Goal: Book appointment/travel/reservation

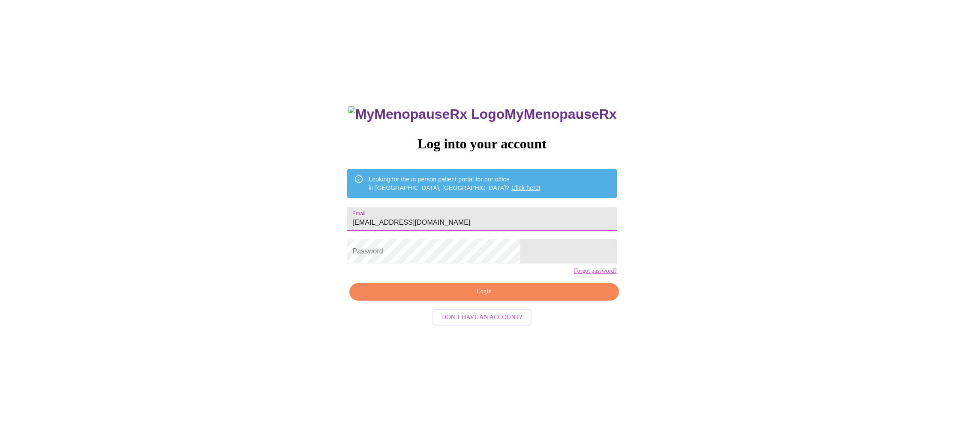
type input "[EMAIL_ADDRESS][DOMAIN_NAME]"
click at [486, 297] on span "Login" at bounding box center [483, 291] width 249 height 11
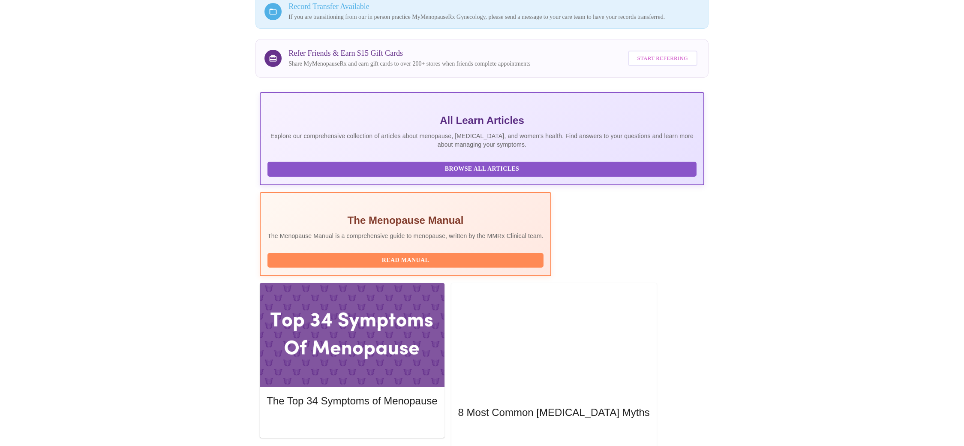
scroll to position [75, 0]
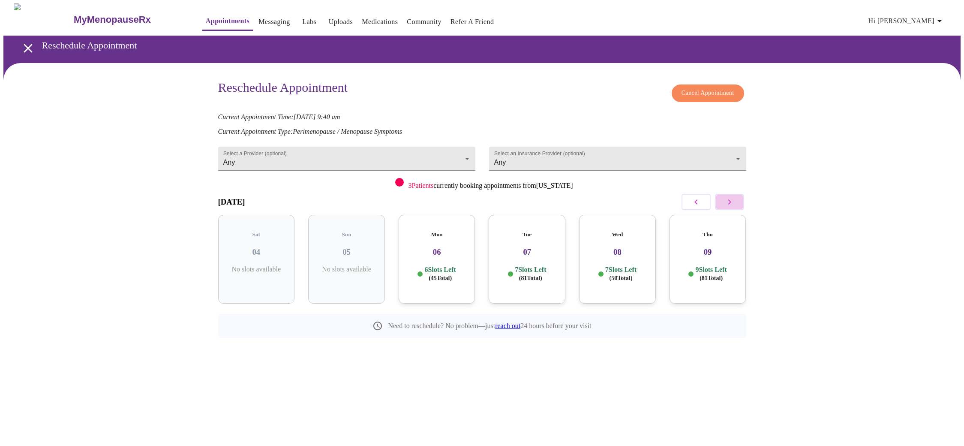
click at [730, 201] on icon "button" at bounding box center [729, 201] width 3 height 5
click at [731, 203] on icon "button" at bounding box center [729, 202] width 10 height 10
click at [467, 153] on body "MyMenopauseRx Appointments Messaging Labs Uploads Medications Community Refer a…" at bounding box center [481, 189] width 957 height 373
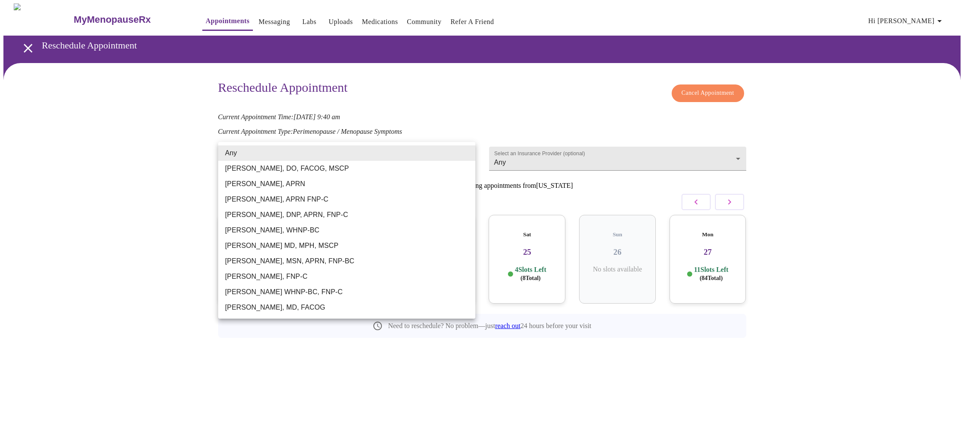
click at [342, 258] on li "[PERSON_NAME], MSN, APRN, FNP-BC" at bounding box center [346, 260] width 257 height 15
type input "[PERSON_NAME], MSN, APRN, FNP-BC"
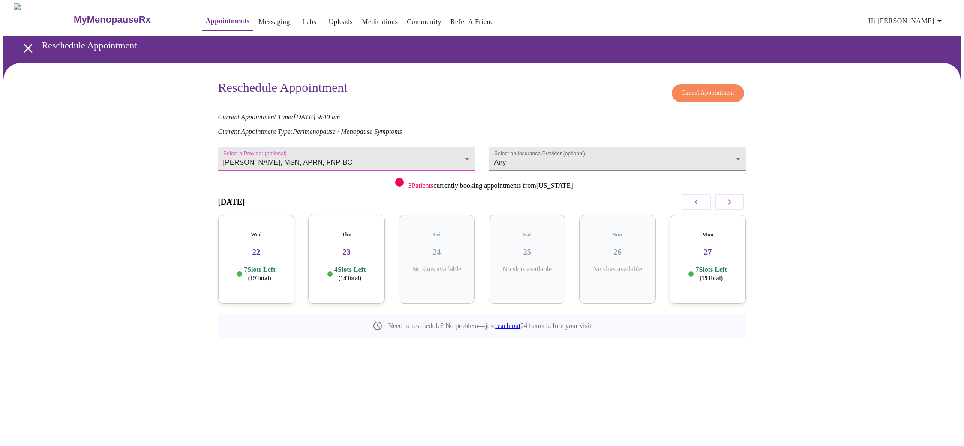
click at [733, 200] on icon "button" at bounding box center [729, 202] width 10 height 10
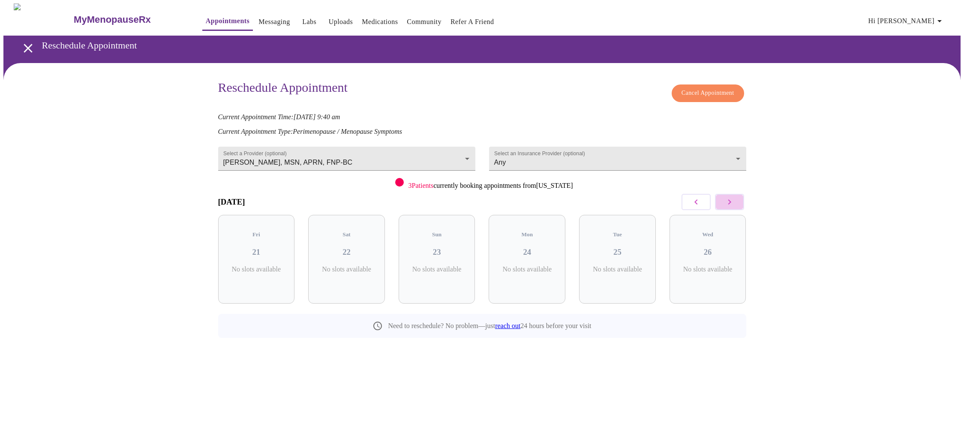
click at [733, 200] on icon "button" at bounding box center [729, 202] width 10 height 10
click at [348, 247] on h3 "16" at bounding box center [346, 251] width 63 height 9
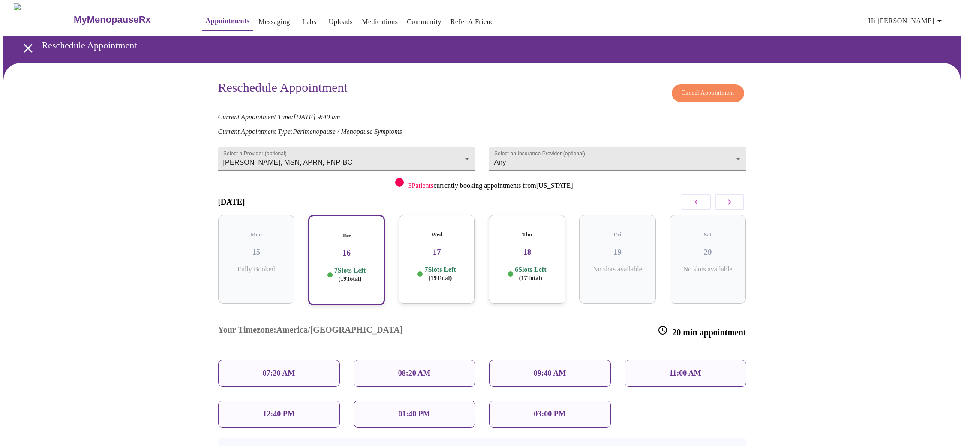
click at [536, 369] on p "09:40 AM" at bounding box center [550, 373] width 33 height 9
drag, startPoint x: 634, startPoint y: 383, endPoint x: 613, endPoint y: 372, distance: 23.6
click at [634, 383] on div "Your Timezone: America/Chicago 20 min appointment 07:20 AM 08:20 AM 09:40 AM 11…" at bounding box center [482, 369] width 542 height 129
click at [565, 369] on p "09:40 AM" at bounding box center [550, 373] width 33 height 9
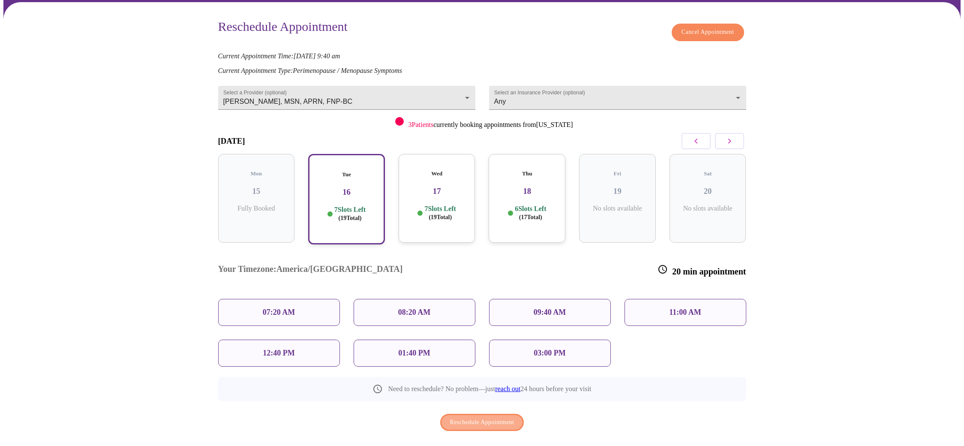
scroll to position [62, 0]
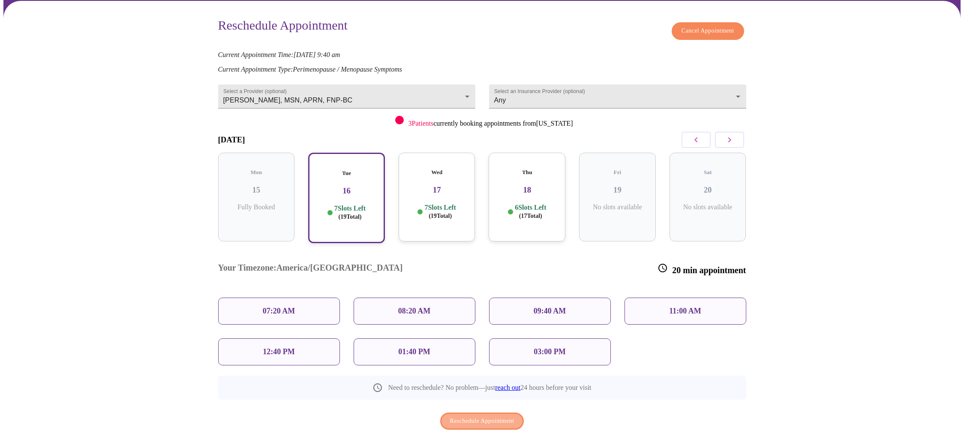
click at [478, 416] on span "Reschedule Appointment" at bounding box center [482, 421] width 64 height 11
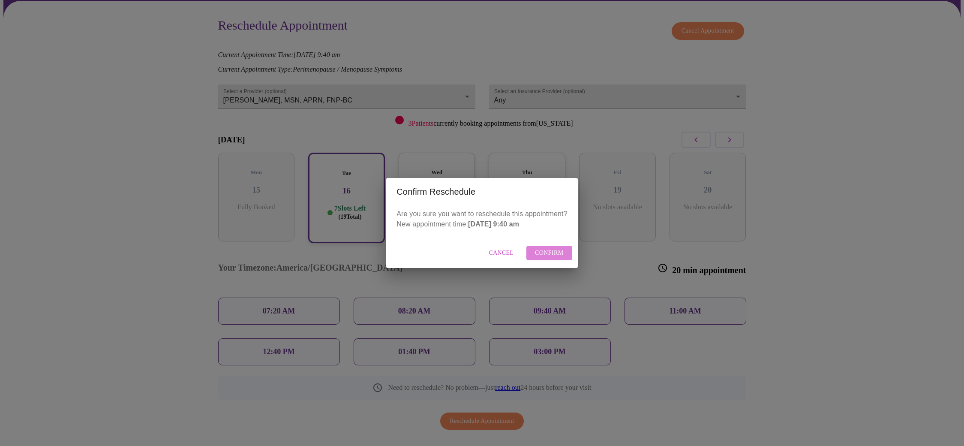
click at [546, 255] on span "Confirm" at bounding box center [549, 253] width 29 height 11
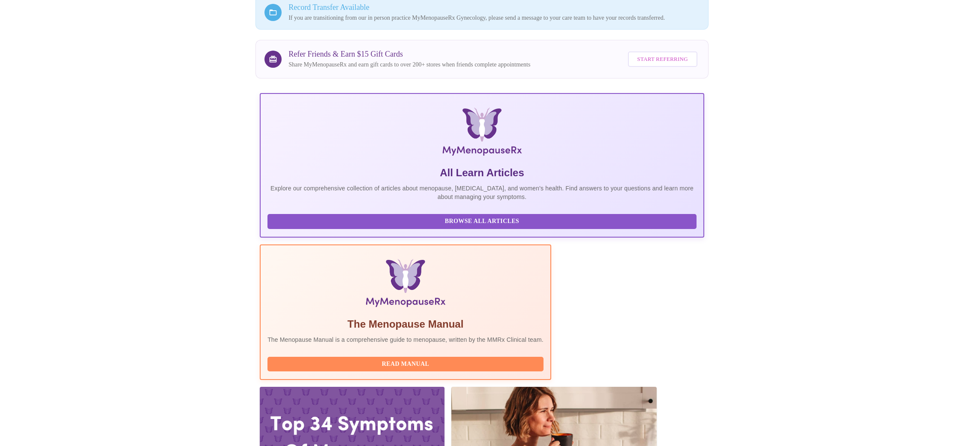
scroll to position [74, 0]
